Goal: Information Seeking & Learning: Check status

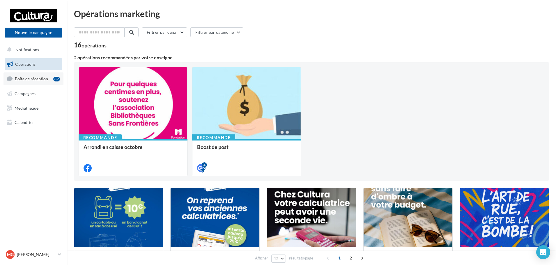
click at [47, 78] on span "Boîte de réception" at bounding box center [31, 78] width 33 height 5
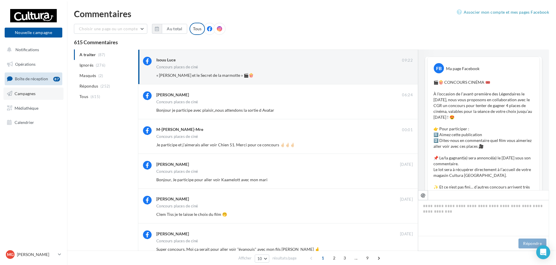
click at [22, 97] on link "Campagnes" at bounding box center [33, 94] width 60 height 12
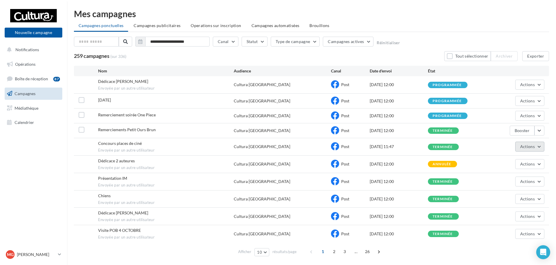
click at [536, 150] on button "Actions" at bounding box center [529, 147] width 29 height 10
click at [530, 156] on button "Voir les résultats" at bounding box center [515, 160] width 58 height 15
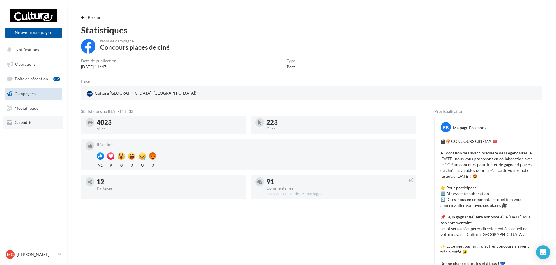
drag, startPoint x: 116, startPoint y: 125, endPoint x: 60, endPoint y: 123, distance: 56.2
click at [60, 123] on div "Nouvelle campagne Nouvelle campagne Notifications Opérations Boîte de réception…" at bounding box center [278, 231] width 556 height 463
click at [61, 152] on nav "Nouvelle campagne Nouvelle campagne Notifications Opérations Boîte de réception…" at bounding box center [33, 132] width 67 height 265
click at [37, 96] on link "Campagnes" at bounding box center [33, 94] width 60 height 12
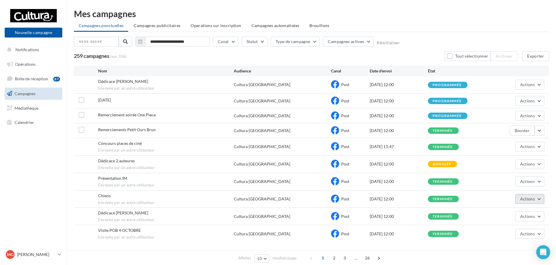
drag, startPoint x: 545, startPoint y: 199, endPoint x: 540, endPoint y: 199, distance: 4.4
click at [541, 199] on div "Chiens Envoyée par un autre utilisateur Cultura Troyes Post 06/10/2025 12:00 te…" at bounding box center [311, 199] width 475 height 17
click at [536, 200] on button "Actions" at bounding box center [529, 199] width 29 height 10
click at [515, 210] on button "Voir les résultats" at bounding box center [515, 212] width 58 height 15
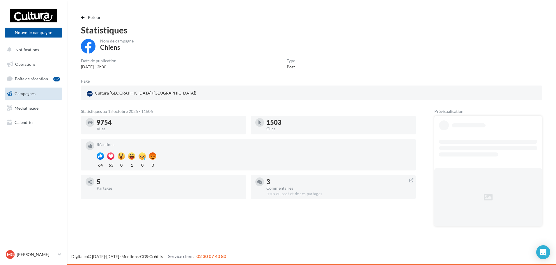
drag, startPoint x: 97, startPoint y: 122, endPoint x: 122, endPoint y: 122, distance: 25.6
click at [116, 120] on div "9754" at bounding box center [169, 122] width 145 height 6
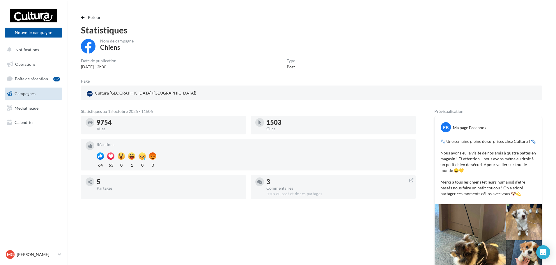
click at [187, 130] on div at bounding box center [163, 132] width 165 height 5
click at [13, 96] on link "Campagnes" at bounding box center [33, 94] width 60 height 12
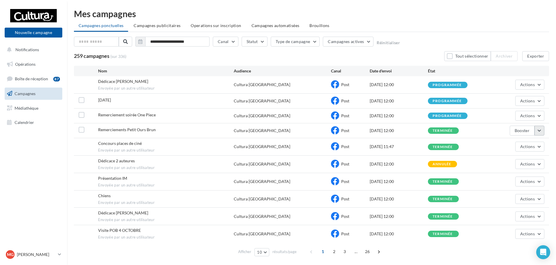
click at [538, 134] on button "button" at bounding box center [539, 131] width 10 height 10
click at [532, 146] on button "Voir les résultats" at bounding box center [515, 144] width 58 height 15
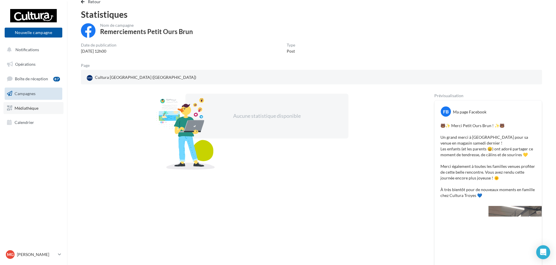
scroll to position [14, 0]
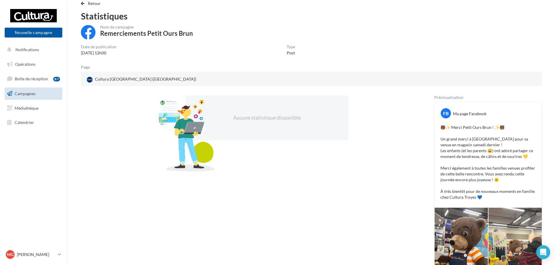
click at [25, 89] on link "Campagnes" at bounding box center [33, 94] width 60 height 12
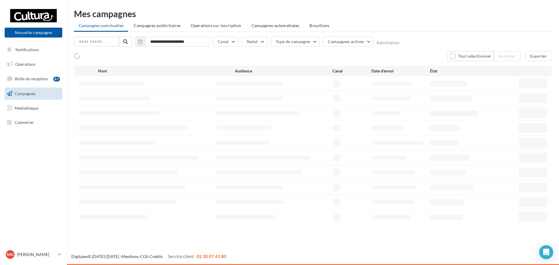
click at [30, 81] on span "Boîte de réception" at bounding box center [31, 78] width 33 height 5
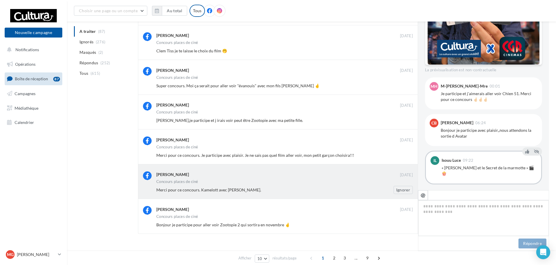
scroll to position [286, 0]
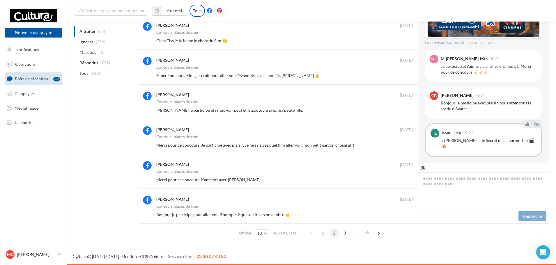
click at [334, 230] on span "2" at bounding box center [333, 232] width 9 height 9
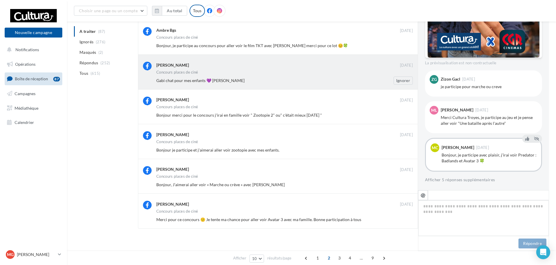
scroll to position [175, 0]
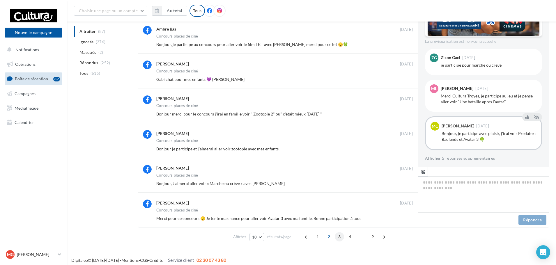
click at [339, 238] on span "3" at bounding box center [339, 236] width 9 height 9
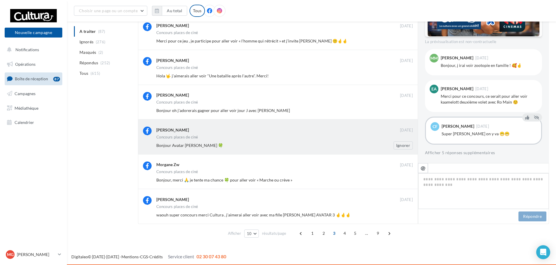
scroll to position [178, 0]
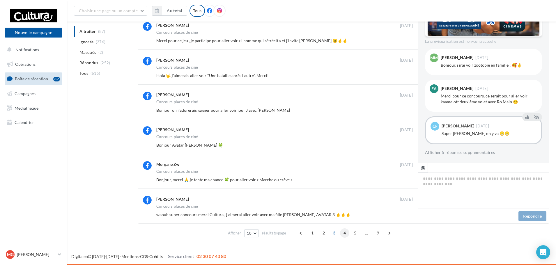
click at [341, 233] on span "4" at bounding box center [344, 232] width 9 height 9
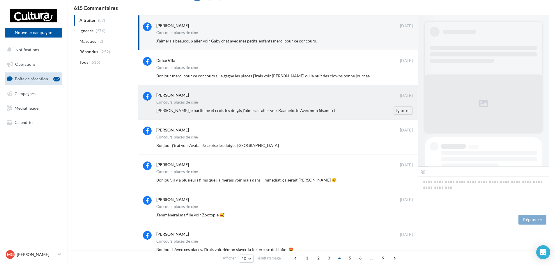
scroll to position [0, 0]
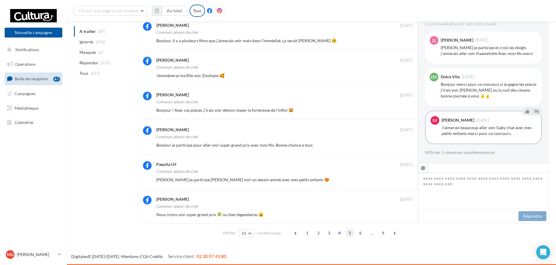
click at [352, 233] on span "5" at bounding box center [349, 232] width 9 height 9
